Goal: Browse casually: Explore the website without a specific task or goal

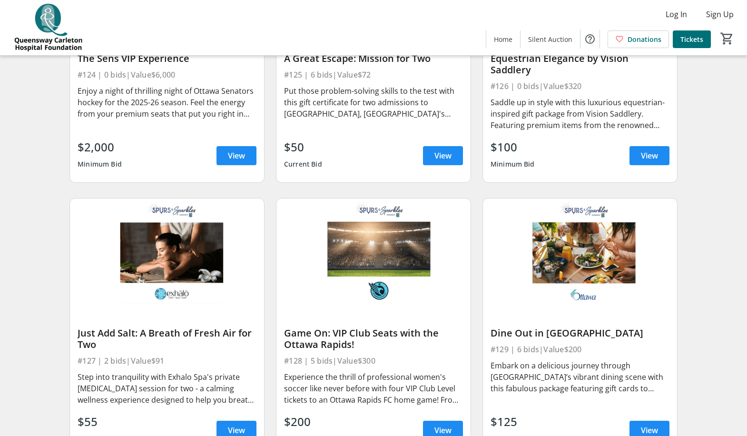
scroll to position [2188, 0]
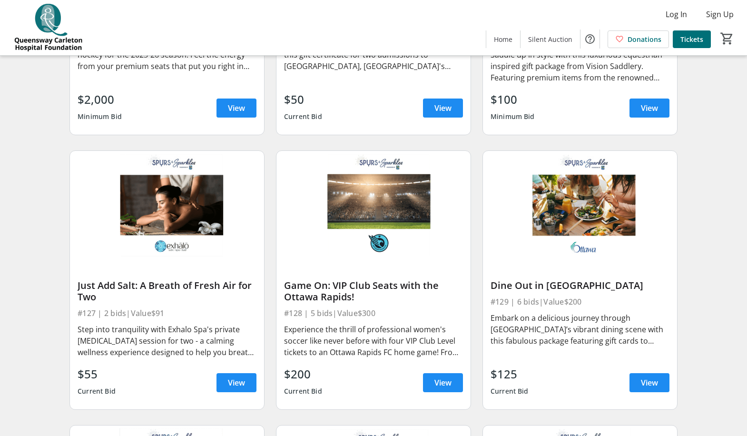
click at [375, 286] on div "Game On: VIP Club Seats with the Ottawa Rapids!" at bounding box center [373, 291] width 179 height 23
click at [451, 380] on span "View" at bounding box center [442, 382] width 17 height 11
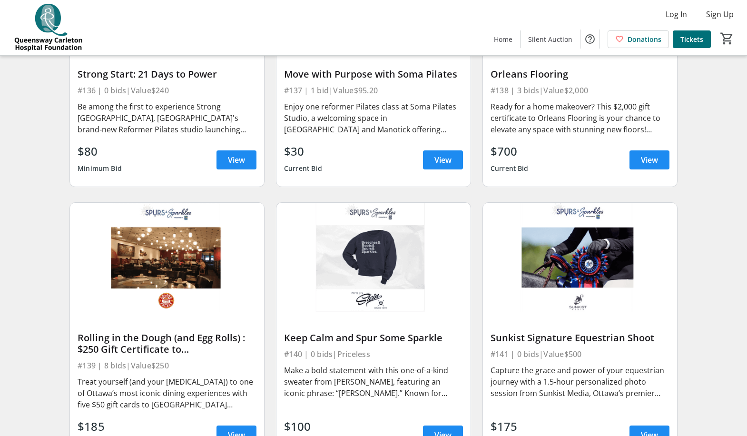
scroll to position [3234, 0]
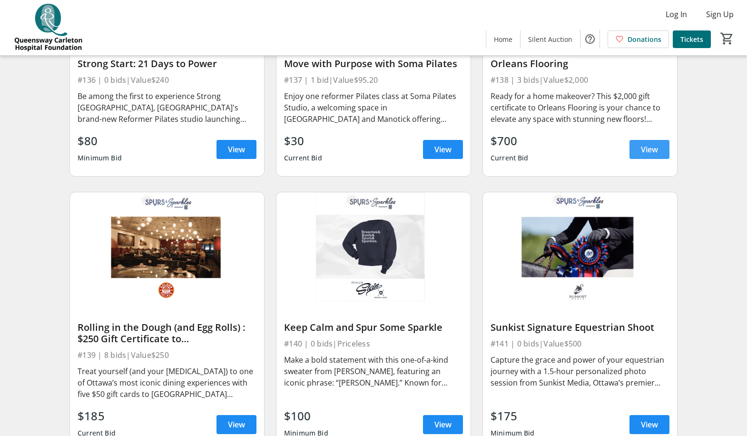
click at [645, 144] on span "View" at bounding box center [649, 149] width 17 height 11
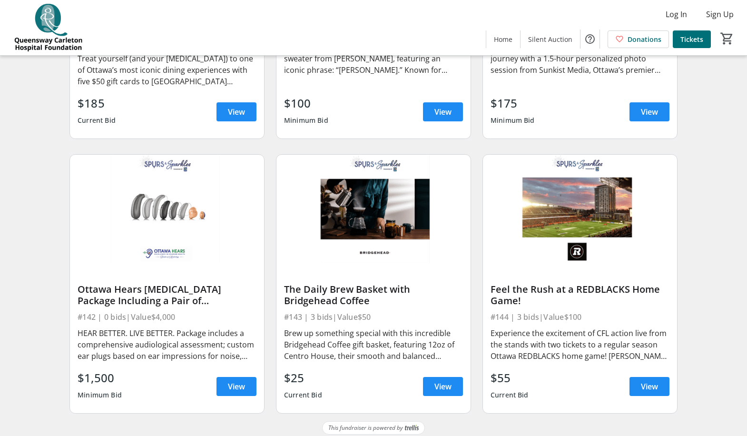
scroll to position [3549, 0]
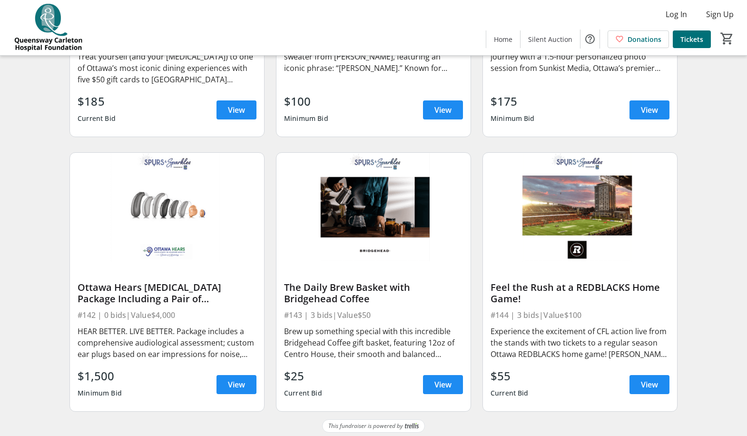
click at [337, 331] on div "Brew up something special with this incredible Bridgehead Coffee gift basket, f…" at bounding box center [373, 342] width 179 height 34
click at [429, 378] on span at bounding box center [443, 384] width 40 height 23
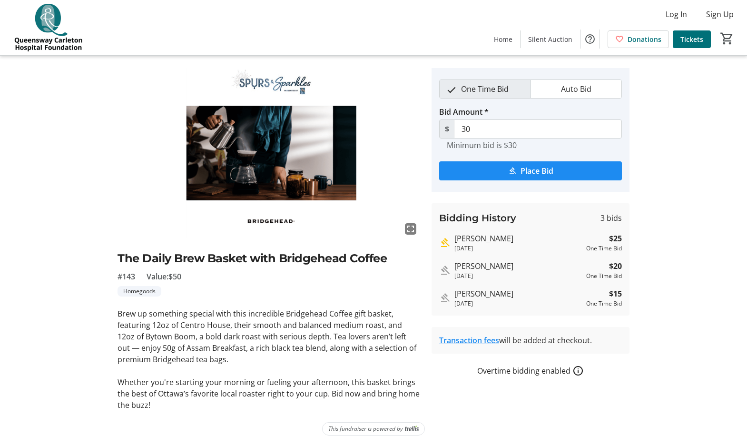
scroll to position [33, 0]
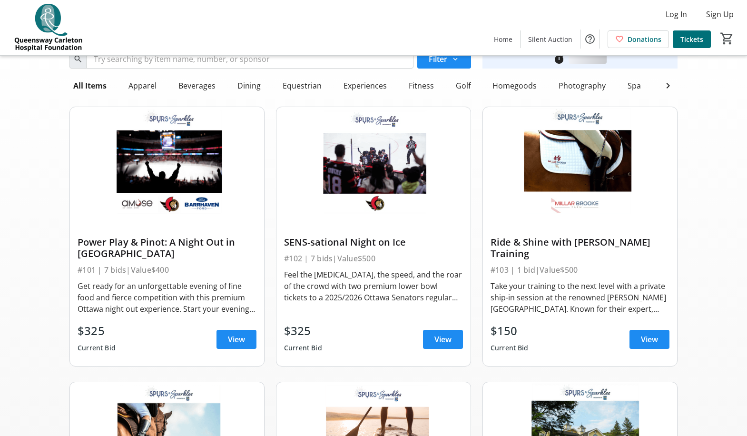
scroll to position [3549, 0]
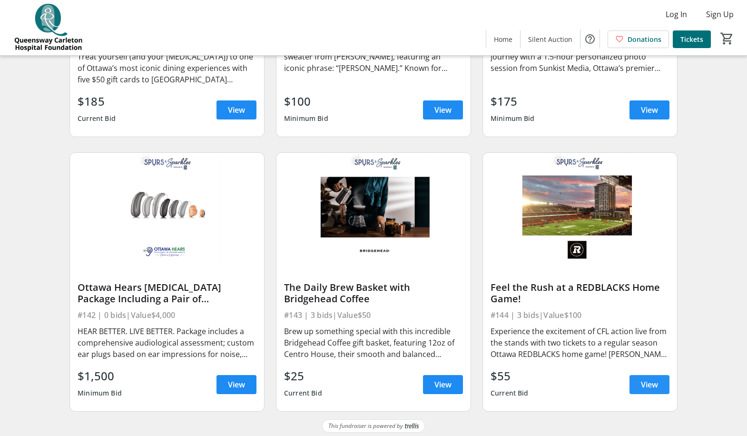
click at [637, 378] on span at bounding box center [649, 384] width 40 height 23
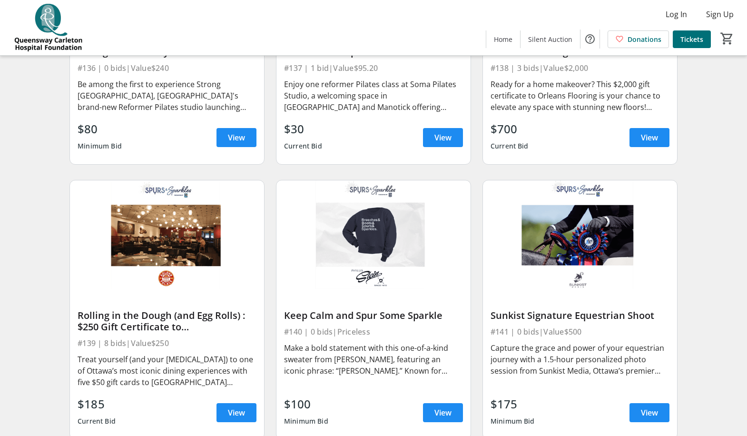
scroll to position [3263, 0]
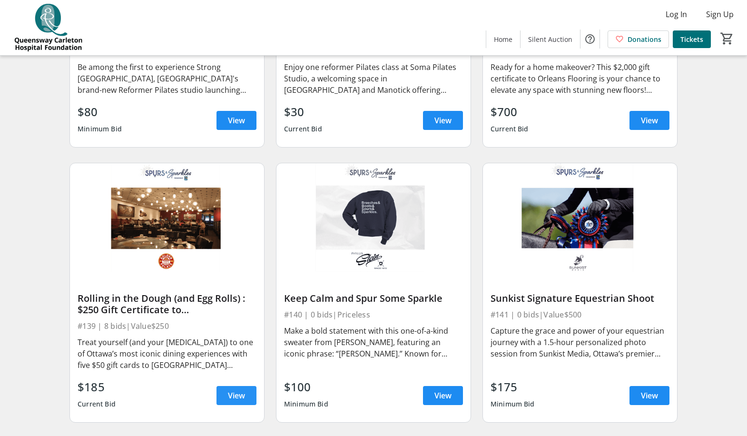
click at [224, 392] on span at bounding box center [236, 395] width 40 height 23
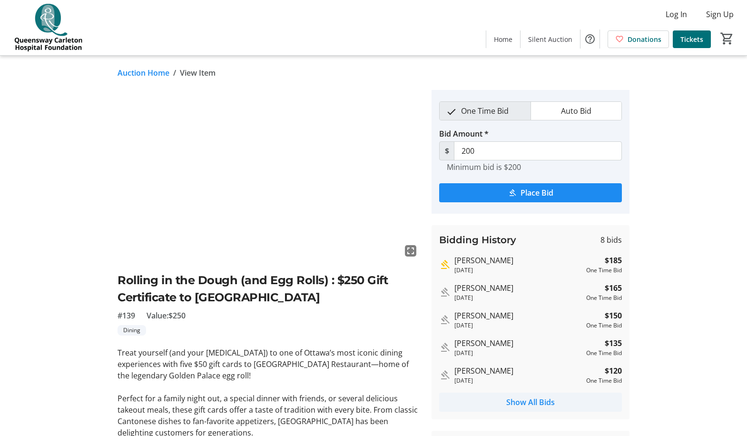
click at [539, 397] on span "Show All Bids" at bounding box center [530, 401] width 49 height 11
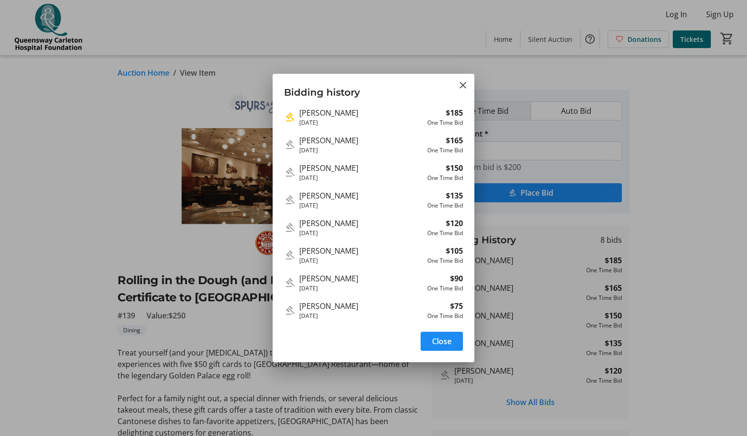
click at [693, 398] on div at bounding box center [373, 218] width 747 height 436
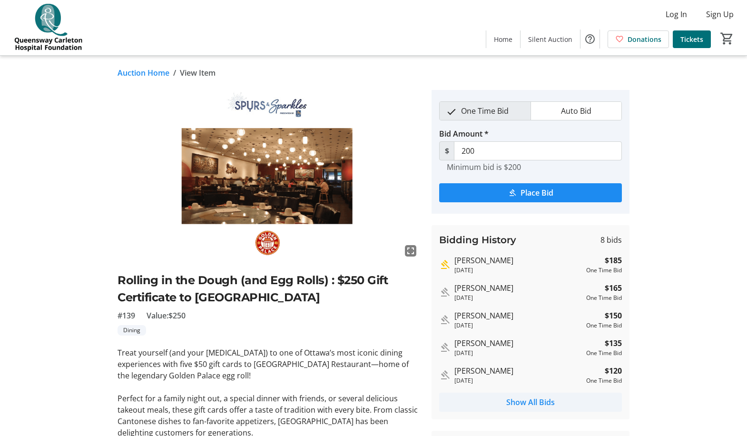
click at [533, 401] on span "Show All Bids" at bounding box center [530, 401] width 49 height 11
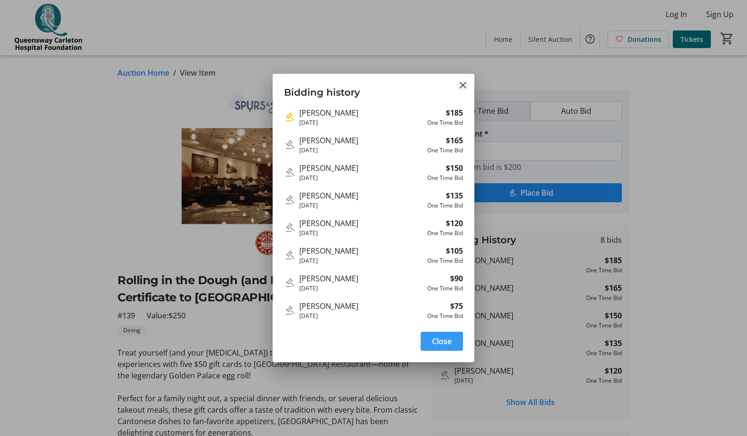
click at [467, 90] on mat-icon "Close" at bounding box center [462, 84] width 11 height 11
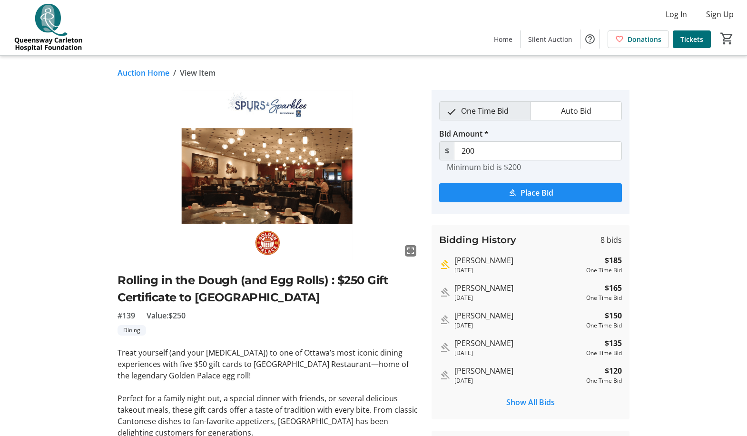
click at [65, 128] on div "fullscreen Rolling in the Dough (and Egg Rolls) : $250 Gift Certificate to Gold…" at bounding box center [373, 285] width 628 height 390
